Goal: Task Accomplishment & Management: Use online tool/utility

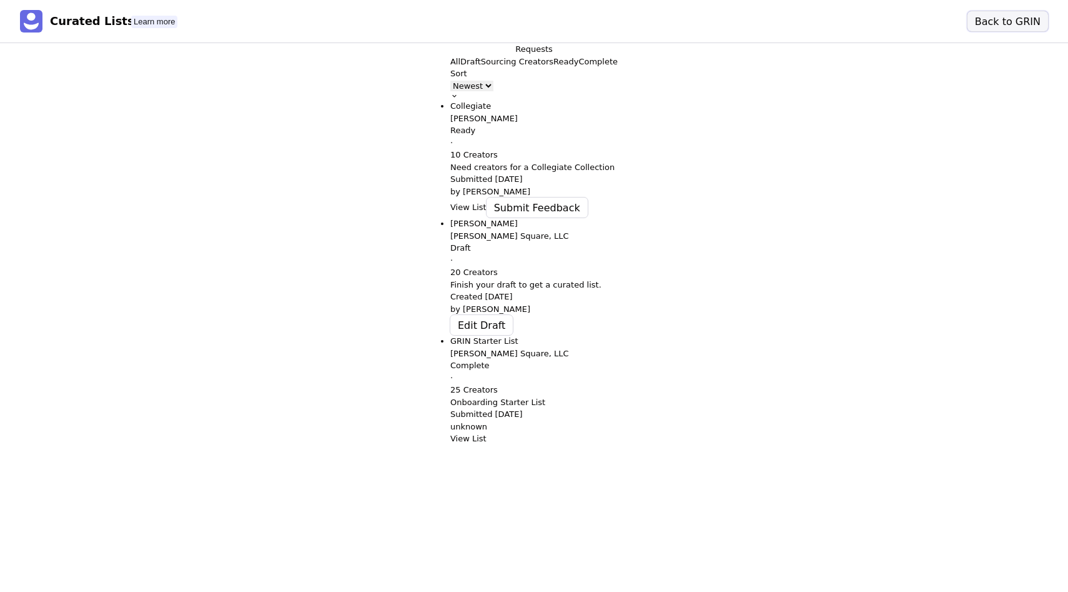
click at [1020, 11] on button "Back to GRIN" at bounding box center [1008, 21] width 81 height 20
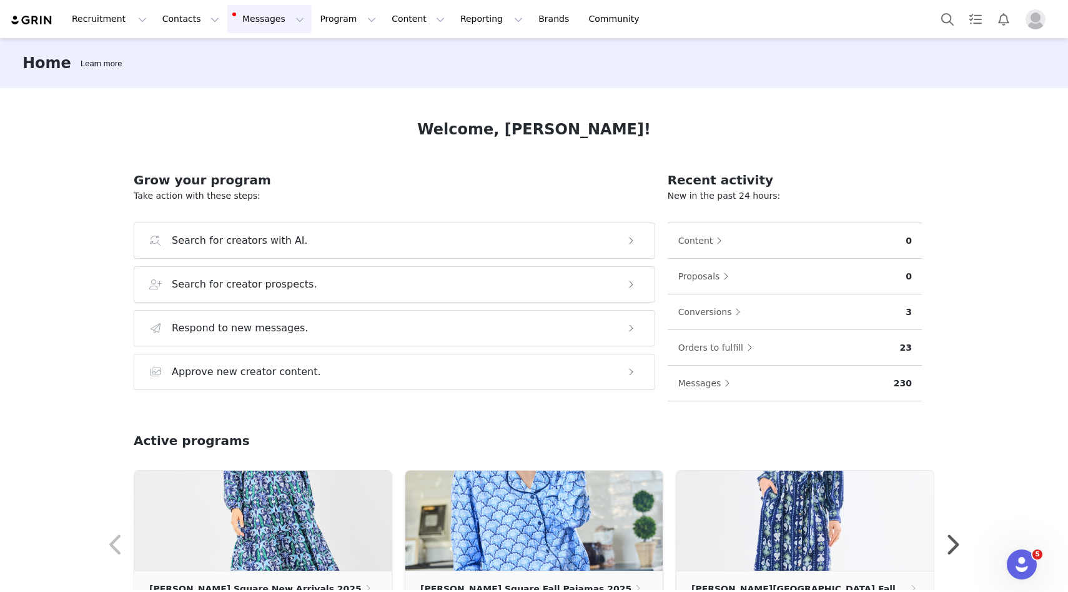
click at [259, 18] on button "Messages Messages" at bounding box center [269, 19] width 84 height 28
click at [324, 18] on button "Program Program" at bounding box center [347, 19] width 71 height 28
click at [325, 55] on p "Activations" at bounding box center [327, 55] width 48 height 13
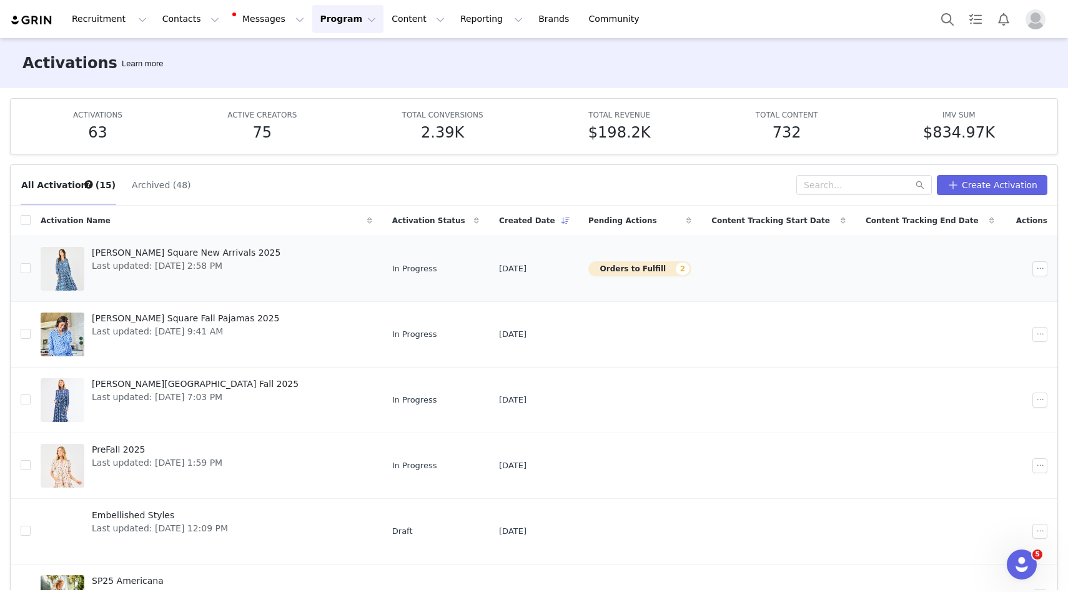
click at [169, 255] on span "[PERSON_NAME] Square New Arrivals 2025" at bounding box center [186, 252] width 189 height 13
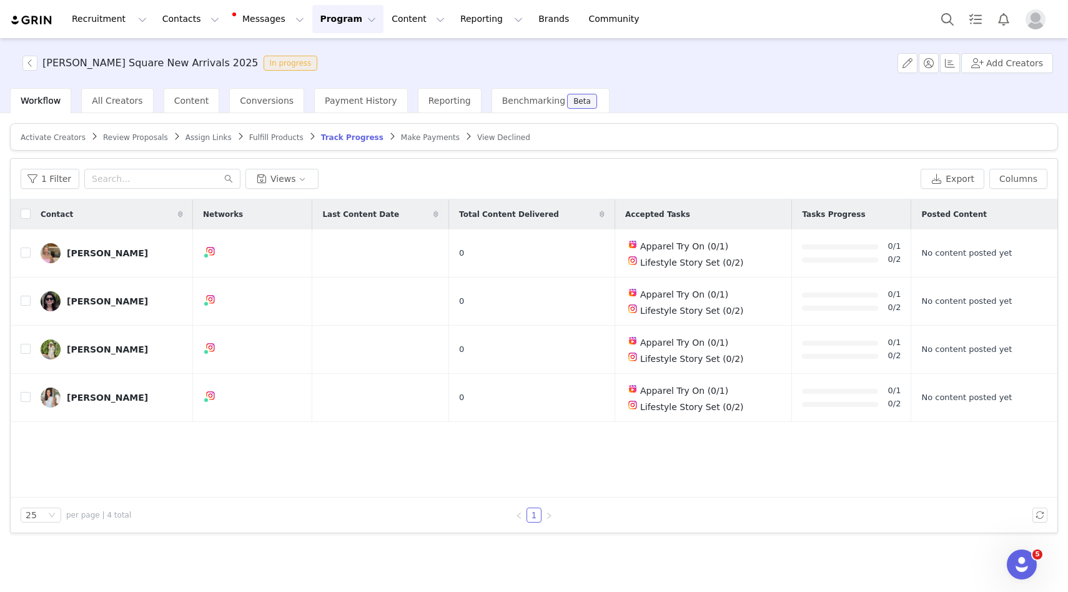
click at [268, 133] on span "Fulfill Products" at bounding box center [276, 137] width 54 height 9
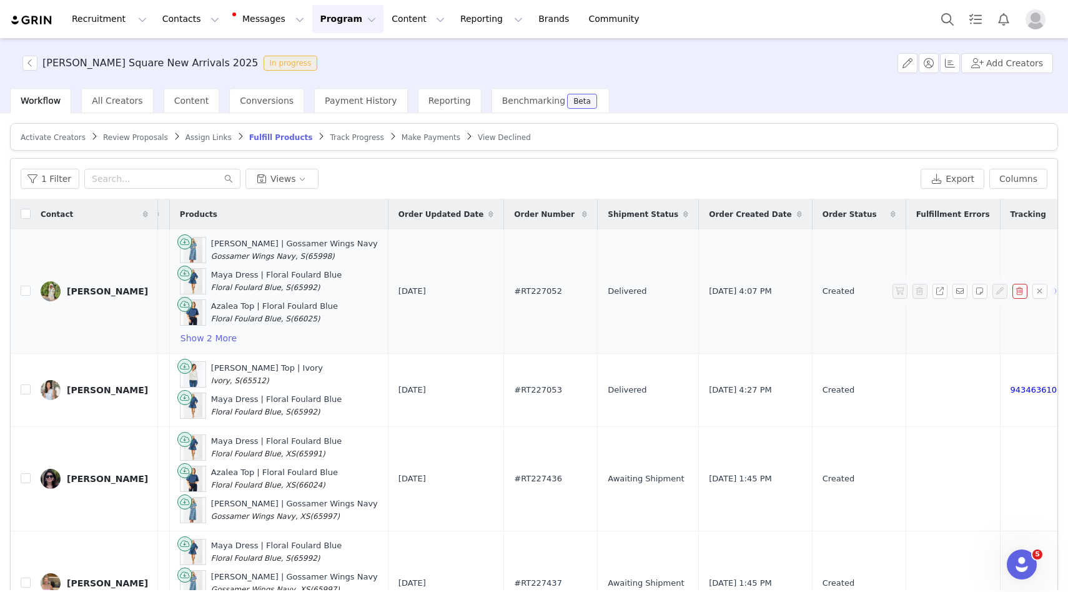
scroll to position [31, 407]
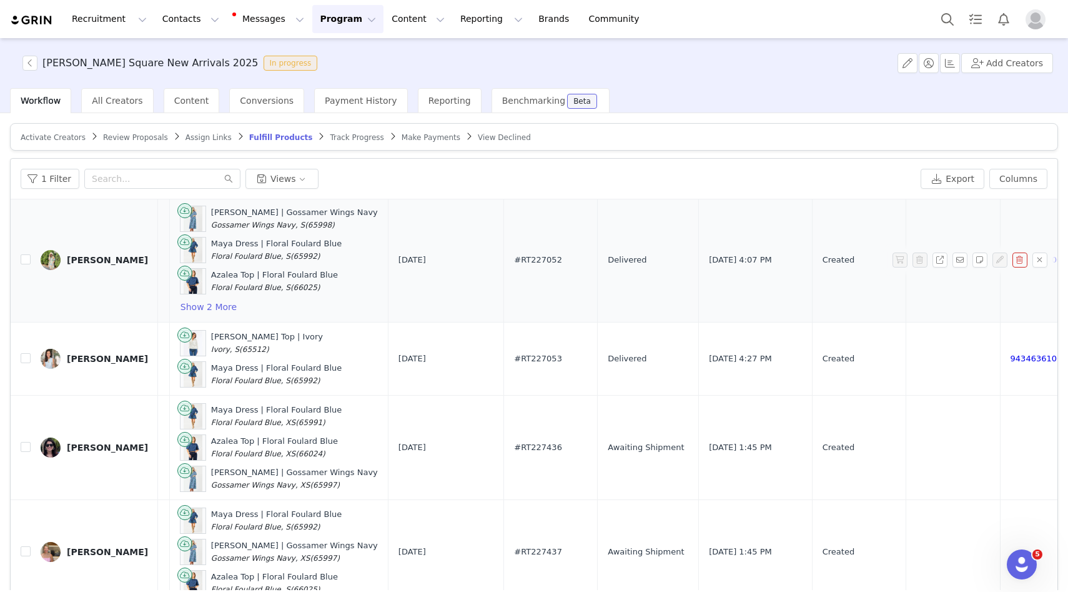
click at [1000, 223] on td "9434636106032282385346" at bounding box center [1067, 260] width 134 height 124
click at [1022, 293] on td "9434636106032282385346" at bounding box center [1067, 260] width 134 height 124
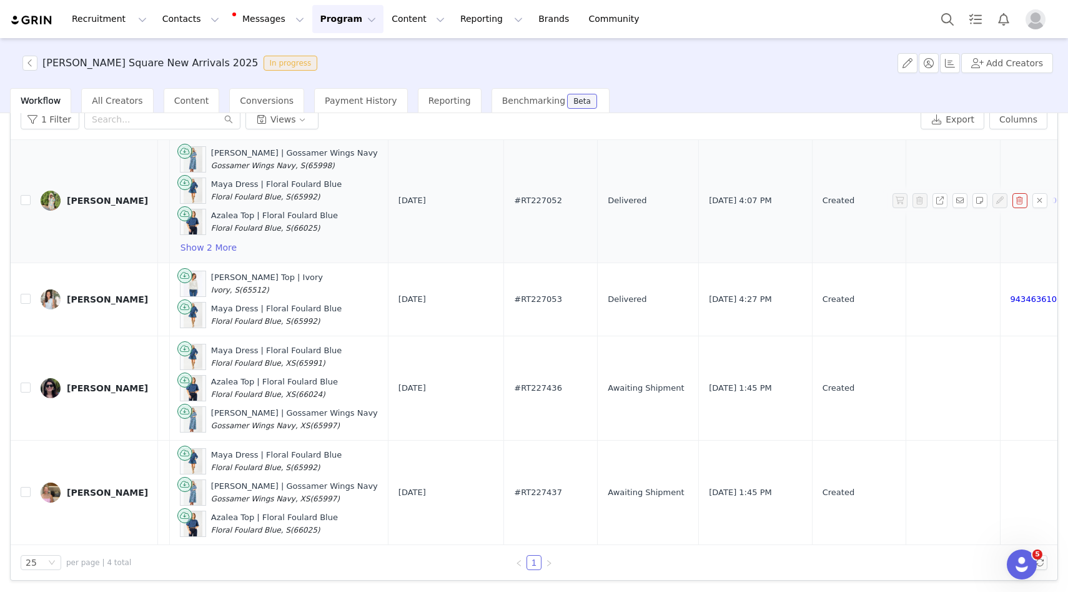
scroll to position [0, 407]
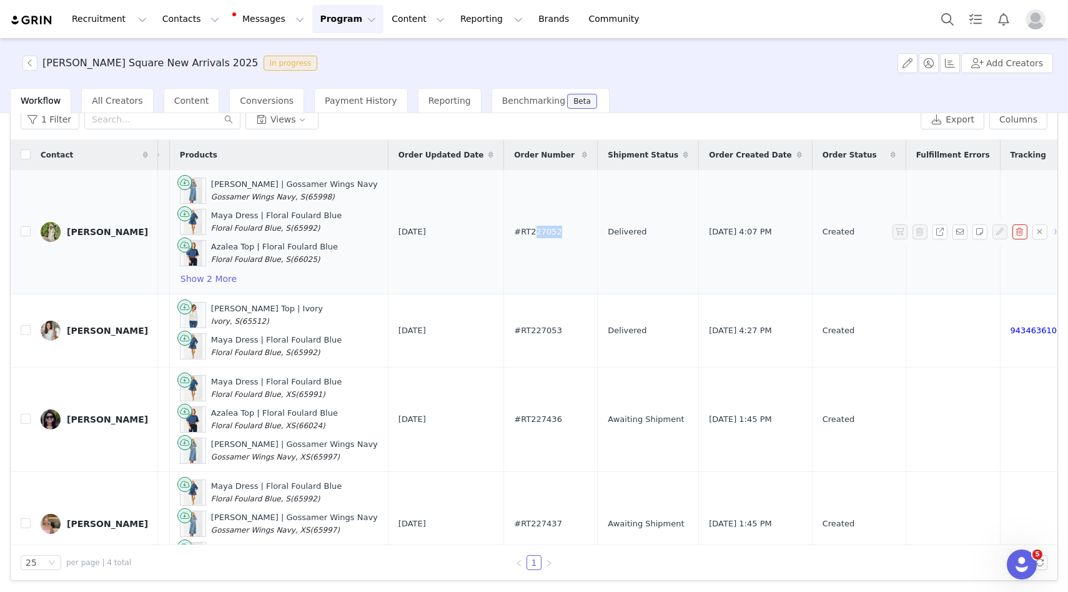
drag, startPoint x: 502, startPoint y: 234, endPoint x: 472, endPoint y: 235, distance: 30.0
click at [504, 235] on td "#RT227052" at bounding box center [551, 232] width 94 height 124
copy span "27052"
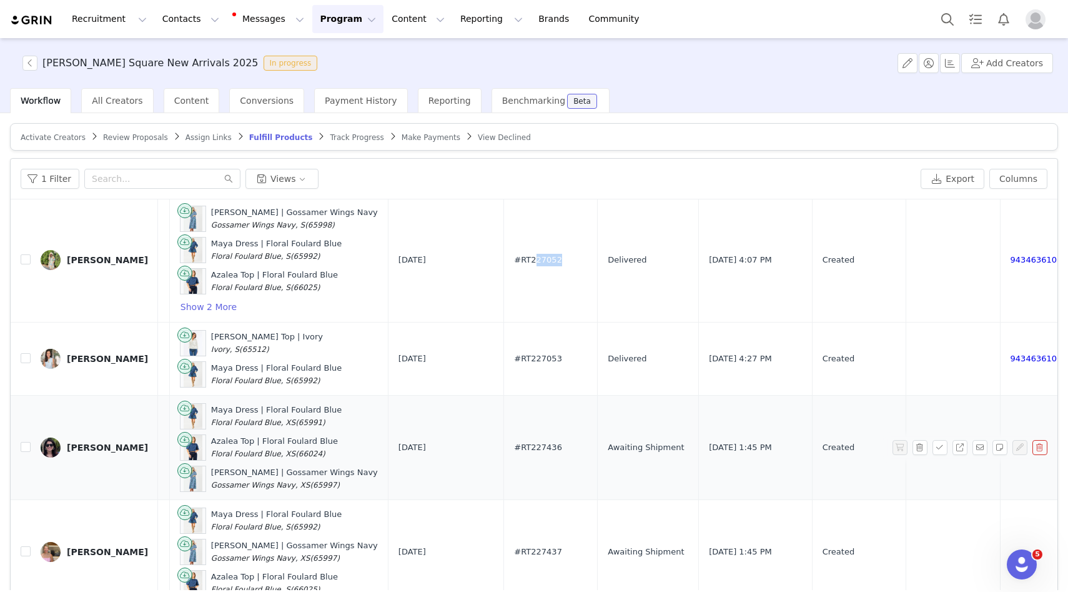
scroll to position [59, 0]
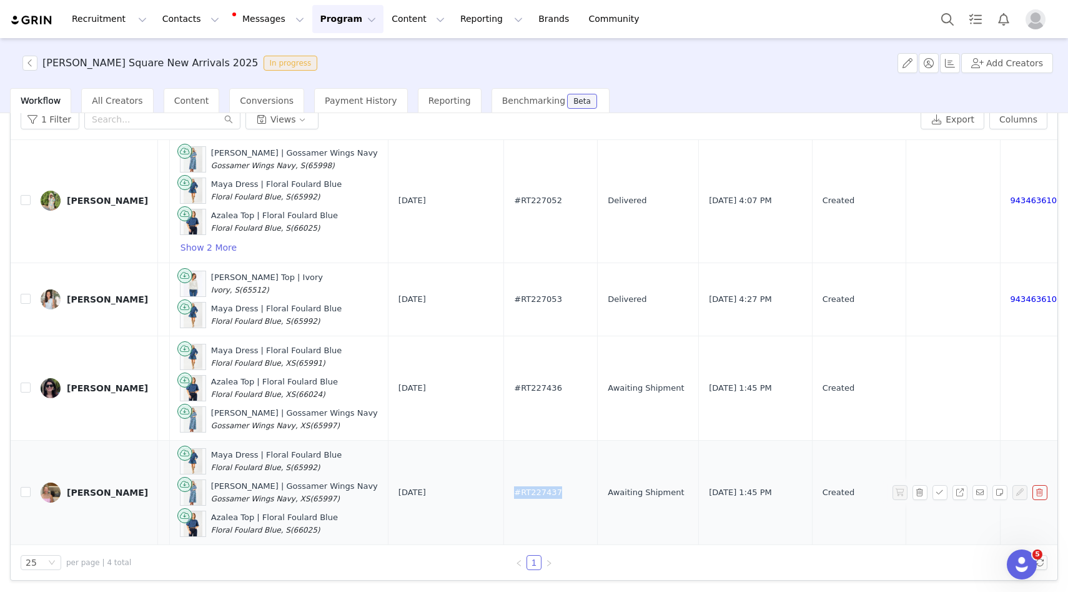
drag, startPoint x: 503, startPoint y: 493, endPoint x: 449, endPoint y: 490, distance: 53.8
click at [504, 490] on td "#RT227437" at bounding box center [551, 492] width 94 height 104
copy span "#RT227437"
